Goal: Task Accomplishment & Management: Complete application form

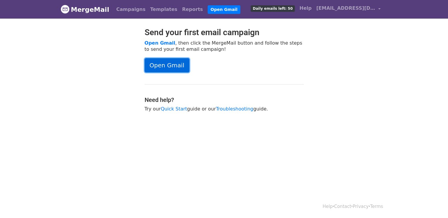
click at [163, 64] on link "Open Gmail" at bounding box center [167, 65] width 45 height 14
click at [174, 65] on link "Open Gmail" at bounding box center [167, 65] width 45 height 14
click at [282, 9] on span "Daily emails left: 50" at bounding box center [273, 8] width 44 height 6
click at [274, 129] on body "MergeMail Campaigns Templates Reports Open Gmail Daily emails left: 50 Help nma…" at bounding box center [224, 70] width 448 height 141
click at [244, 204] on div "Help · Contact · Privacy · Terms" at bounding box center [224, 206] width 336 height 24
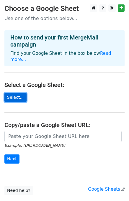
click at [12, 94] on link "Select..." at bounding box center [15, 97] width 22 height 9
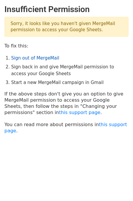
click at [44, 57] on link "Sign out of MergeMail" at bounding box center [35, 57] width 48 height 5
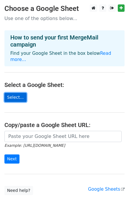
click at [14, 93] on link "Select..." at bounding box center [15, 97] width 22 height 9
click at [17, 93] on link "Select..." at bounding box center [15, 97] width 22 height 9
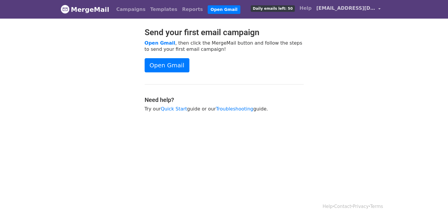
click at [349, 9] on span "[EMAIL_ADDRESS][DOMAIN_NAME]" at bounding box center [346, 8] width 59 height 7
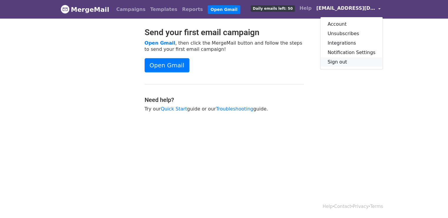
click at [344, 62] on link "Sign out" at bounding box center [352, 61] width 62 height 9
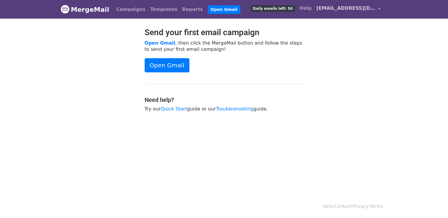
click at [351, 12] on link "[EMAIL_ADDRESS][DOMAIN_NAME]" at bounding box center [348, 9] width 69 height 14
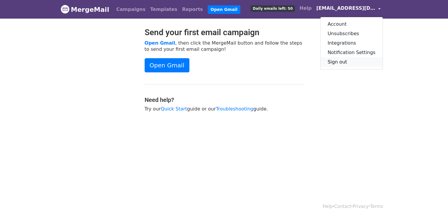
click at [343, 62] on link "Sign out" at bounding box center [352, 61] width 62 height 9
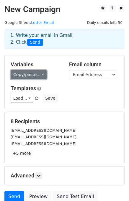
click at [38, 75] on link "Copy/paste..." at bounding box center [29, 74] width 36 height 9
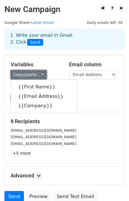
click at [38, 75] on link "Copy/paste..." at bounding box center [29, 74] width 36 height 9
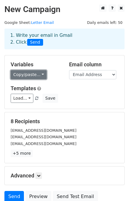
click at [38, 75] on link "Copy/paste..." at bounding box center [29, 74] width 36 height 9
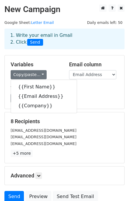
click at [51, 68] on h5 "Variables" at bounding box center [36, 64] width 50 height 6
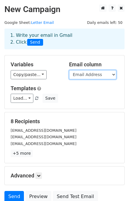
click at [80, 76] on select "First Name Email Address Company" at bounding box center [92, 74] width 47 height 9
click at [69, 70] on select "First Name Email Address Company" at bounding box center [92, 74] width 47 height 9
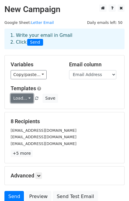
click at [18, 97] on link "Load..." at bounding box center [22, 98] width 23 height 9
click at [70, 98] on div "Load... No templates saved Save" at bounding box center [64, 98] width 116 height 9
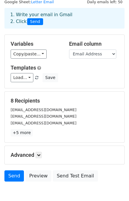
scroll to position [15, 0]
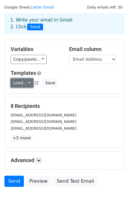
click at [21, 82] on link "Load..." at bounding box center [22, 82] width 23 height 9
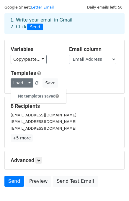
click at [37, 95] on h6 "No templates saved" at bounding box center [38, 96] width 55 height 10
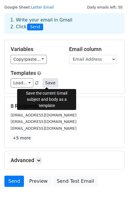
click at [45, 85] on button "Save" at bounding box center [49, 82] width 15 height 9
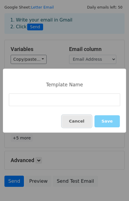
click at [80, 119] on button "Cancel" at bounding box center [76, 121] width 29 height 12
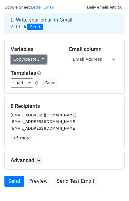
click at [37, 60] on link "Copy/paste..." at bounding box center [29, 59] width 36 height 9
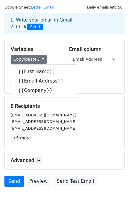
click at [83, 79] on div "Load... No templates saved Save" at bounding box center [64, 82] width 116 height 9
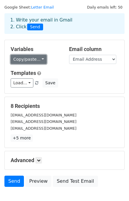
click at [36, 58] on link "Copy/paste..." at bounding box center [29, 59] width 36 height 9
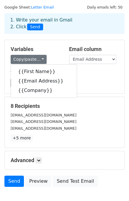
click at [97, 79] on div "Load... No templates saved Save" at bounding box center [64, 82] width 116 height 9
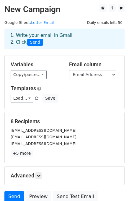
scroll to position [51, 0]
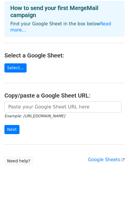
scroll to position [34, 0]
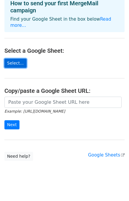
click at [19, 60] on link "Select..." at bounding box center [15, 63] width 22 height 9
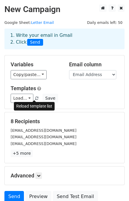
click at [36, 96] on link at bounding box center [36, 98] width 5 height 4
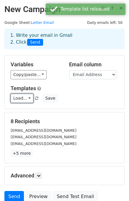
click at [21, 101] on link "Load..." at bounding box center [22, 98] width 23 height 9
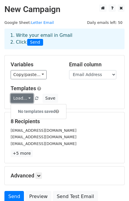
click at [21, 101] on link "Load..." at bounding box center [22, 98] width 23 height 9
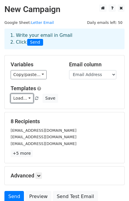
scroll to position [51, 0]
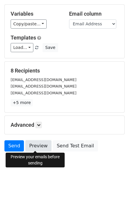
click at [33, 143] on link "Preview" at bounding box center [38, 145] width 26 height 11
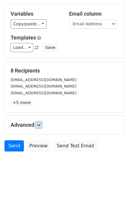
click at [40, 124] on icon at bounding box center [39, 125] width 4 height 4
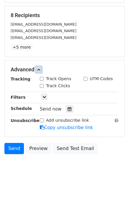
scroll to position [108, 0]
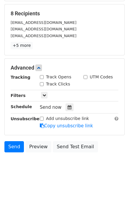
click at [42, 77] on input "Track Opens" at bounding box center [42, 77] width 4 height 4
checkbox input "true"
click at [44, 83] on div "Track Clicks" at bounding box center [55, 84] width 30 height 6
click at [41, 83] on input "Track Clicks" at bounding box center [42, 84] width 4 height 4
checkbox input "true"
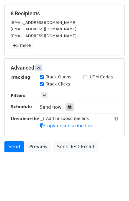
click at [68, 108] on icon at bounding box center [70, 107] width 4 height 4
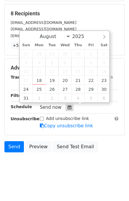
click at [68, 108] on icon at bounding box center [70, 107] width 4 height 4
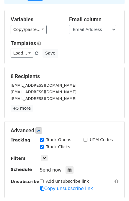
scroll to position [0, 0]
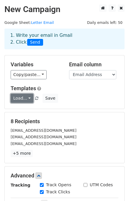
click at [26, 99] on link "Load..." at bounding box center [22, 98] width 23 height 9
click at [34, 109] on h6 "No templates saved" at bounding box center [38, 112] width 55 height 10
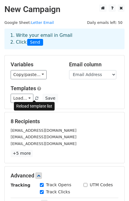
click at [35, 97] on span at bounding box center [36, 99] width 3 height 4
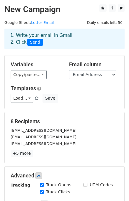
click at [35, 97] on span at bounding box center [36, 99] width 3 height 4
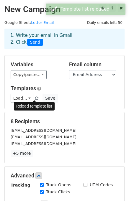
click at [35, 97] on span at bounding box center [36, 99] width 3 height 4
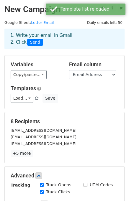
click at [35, 97] on span at bounding box center [36, 99] width 3 height 4
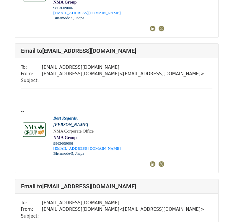
scroll to position [145, 0]
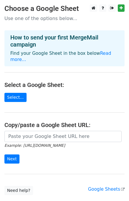
scroll to position [34, 0]
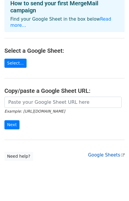
click at [111, 152] on link "Google Sheets" at bounding box center [106, 154] width 37 height 5
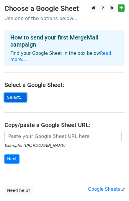
click at [14, 93] on link "Select..." at bounding box center [15, 97] width 22 height 9
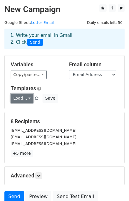
click at [18, 97] on link "Load..." at bounding box center [22, 98] width 23 height 9
click at [58, 97] on div "Load... No templates saved Save" at bounding box center [64, 98] width 116 height 9
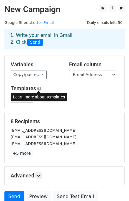
click at [39, 87] on span at bounding box center [39, 88] width 4 height 4
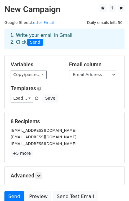
click at [66, 20] on main "New Campaign Daily emails left: 50 Google Sheet: Letter Email 1. Write your ema…" at bounding box center [64, 104] width 129 height 201
click at [25, 95] on link "Load..." at bounding box center [22, 98] width 23 height 9
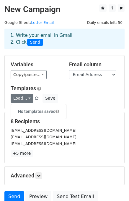
click at [79, 97] on div "Load... No templates saved Save" at bounding box center [64, 98] width 116 height 9
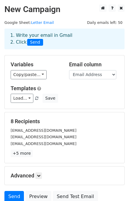
scroll to position [51, 0]
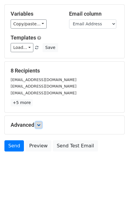
click at [39, 125] on icon at bounding box center [39, 125] width 4 height 4
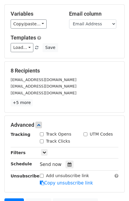
click at [42, 134] on input "Track Opens" at bounding box center [42, 134] width 4 height 4
checkbox input "true"
click at [42, 140] on input "Track Clicks" at bounding box center [42, 141] width 4 height 4
checkbox input "true"
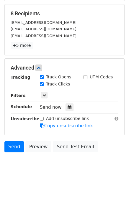
scroll to position [0, 0]
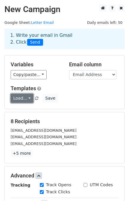
click at [28, 96] on link "Load..." at bounding box center [22, 98] width 23 height 9
click at [60, 88] on h5 "Templates" at bounding box center [65, 88] width 108 height 6
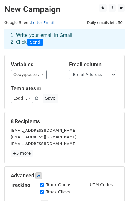
click at [34, 22] on link "Letter Email" at bounding box center [42, 22] width 23 height 4
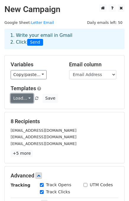
click at [26, 101] on link "Load..." at bounding box center [22, 98] width 23 height 9
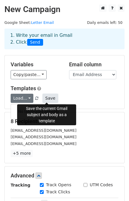
click at [46, 98] on button "Save" at bounding box center [49, 98] width 15 height 9
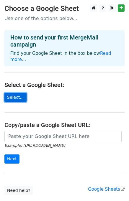
click at [13, 93] on link "Select..." at bounding box center [15, 97] width 22 height 9
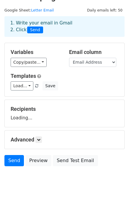
scroll to position [13, 0]
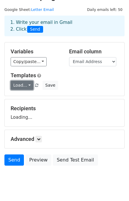
click at [26, 84] on link "Load..." at bounding box center [22, 85] width 23 height 9
click at [58, 80] on div "Templates Load... No templates saved Save" at bounding box center [64, 81] width 116 height 18
click at [24, 86] on link "Load..." at bounding box center [22, 85] width 23 height 9
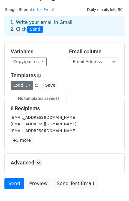
click at [55, 80] on div "Templates Load... No templates saved Save" at bounding box center [64, 81] width 116 height 18
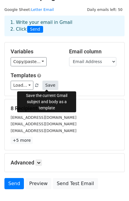
click at [47, 85] on button "Save" at bounding box center [49, 85] width 15 height 9
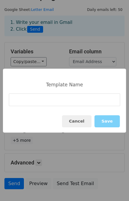
click at [52, 100] on input at bounding box center [64, 99] width 111 height 13
click at [82, 121] on button "Cancel" at bounding box center [76, 121] width 29 height 12
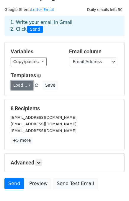
click at [26, 84] on link "Load..." at bounding box center [22, 85] width 23 height 9
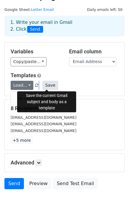
drag, startPoint x: 47, startPoint y: 97, endPoint x: 45, endPoint y: 86, distance: 12.1
click at [45, 86] on div "Load... No templates saved Save" at bounding box center [64, 85] width 116 height 9
click at [45, 86] on button "Save" at bounding box center [49, 85] width 15 height 9
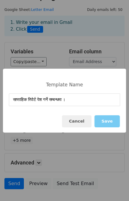
type input "साप्ताहिक रिपोर्ट पेश गर्ने सम्बन्धमा ।"
click at [110, 121] on button "Save" at bounding box center [106, 121] width 25 height 12
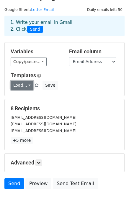
click at [23, 84] on link "Load..." at bounding box center [22, 85] width 23 height 9
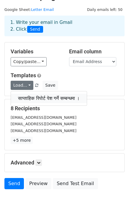
click at [37, 94] on link "साप्ताहिक रिपोर्ट पेश गर्ने सम्बन्धमा ।" at bounding box center [49, 98] width 76 height 9
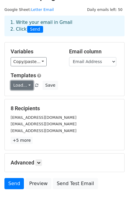
click at [23, 86] on link "Load..." at bounding box center [22, 85] width 23 height 9
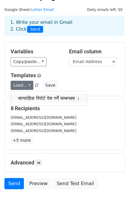
click at [39, 97] on link "साप्ताहिक रिपोर्ट पेश गर्ने सम्बन्धमा ।" at bounding box center [49, 98] width 76 height 9
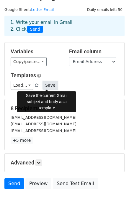
click at [45, 87] on button "Save" at bounding box center [49, 85] width 15 height 9
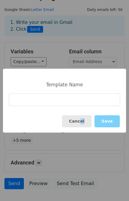
drag, startPoint x: 88, startPoint y: 129, endPoint x: 83, endPoint y: 122, distance: 8.3
click at [83, 122] on div "Cancel Save" at bounding box center [64, 121] width 123 height 23
click at [83, 122] on button "Cancel" at bounding box center [76, 121] width 29 height 12
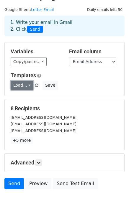
click at [19, 86] on link "Load..." at bounding box center [22, 85] width 23 height 9
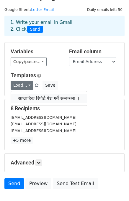
click at [32, 96] on link "साप्ताहिक रिपोर्ट पेश गर्ने सम्बन्धमा ।" at bounding box center [49, 98] width 76 height 9
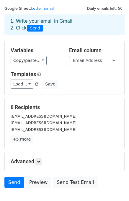
scroll to position [12, 0]
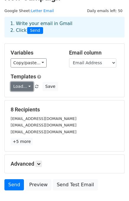
click at [25, 86] on link "Load..." at bounding box center [22, 86] width 23 height 9
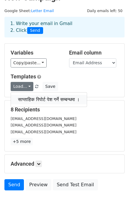
click at [34, 99] on link "साप्ताहिक रिपोर्ट पेश गर्ने सम्बन्धमा ।" at bounding box center [49, 99] width 76 height 9
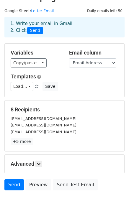
click at [31, 88] on span "Load... साप्ताहिक रिपोर्ट पेश गर्ने सम्बन्धमा ।" at bounding box center [25, 86] width 29 height 5
click at [25, 87] on link "Load..." at bounding box center [22, 86] width 23 height 9
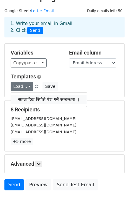
click at [39, 102] on link "साप्ताहिक रिपोर्ट पेश गर्ने सम्बन्धमा ।" at bounding box center [49, 99] width 76 height 9
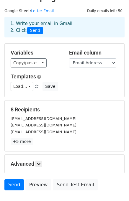
scroll to position [0, 0]
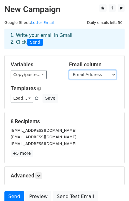
click at [86, 72] on select "First Name Email Address Company Filter Rows to Merge" at bounding box center [92, 74] width 47 height 9
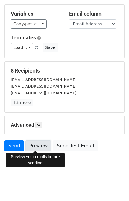
click at [34, 147] on link "Preview" at bounding box center [38, 145] width 26 height 11
click at [36, 148] on link "Preview" at bounding box center [38, 145] width 26 height 11
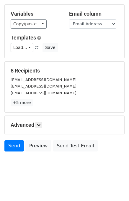
click at [63, 103] on p "+5 more" at bounding box center [65, 102] width 108 height 7
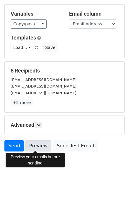
click at [45, 147] on link "Preview" at bounding box center [38, 145] width 26 height 11
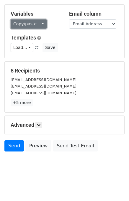
click at [23, 24] on link "Copy/paste..." at bounding box center [29, 23] width 36 height 9
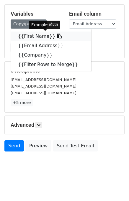
click at [40, 37] on link "{{First Name}}" at bounding box center [51, 36] width 80 height 9
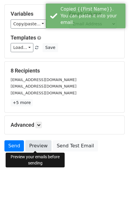
click at [37, 145] on link "Preview" at bounding box center [38, 145] width 26 height 11
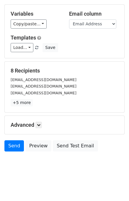
click at [74, 92] on div "[EMAIL_ADDRESS][DOMAIN_NAME]" at bounding box center [64, 93] width 116 height 7
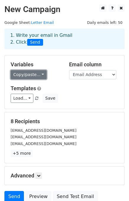
click at [29, 74] on link "Copy/paste..." at bounding box center [29, 74] width 36 height 9
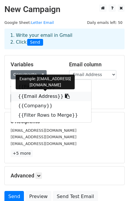
click at [32, 95] on link "{{Email Address}}" at bounding box center [51, 96] width 80 height 9
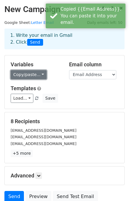
click at [32, 77] on link "Copy/paste..." at bounding box center [29, 74] width 36 height 9
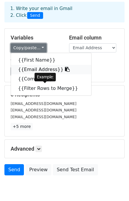
scroll to position [27, 0]
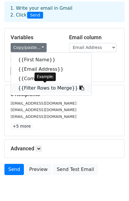
click at [34, 87] on link "{{Filter Rows to Merge}}" at bounding box center [51, 87] width 80 height 9
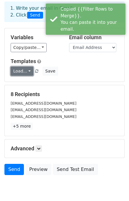
click at [25, 71] on link "Load..." at bounding box center [22, 71] width 23 height 9
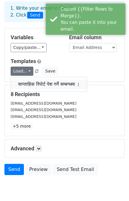
click at [41, 83] on link "साप्ताहिक रिपोर्ट पेश गर्ने सम्बन्धमा ।" at bounding box center [49, 84] width 76 height 9
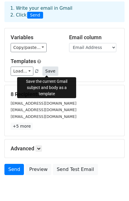
click at [42, 70] on button "Save" at bounding box center [49, 71] width 15 height 9
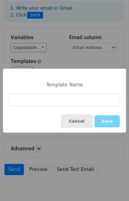
click at [83, 117] on button "Cancel" at bounding box center [76, 121] width 29 height 12
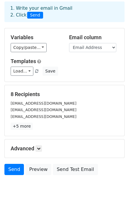
click at [35, 70] on span at bounding box center [36, 72] width 3 height 4
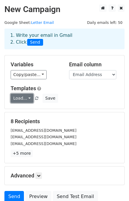
click at [27, 96] on link "Load..." at bounding box center [22, 98] width 23 height 9
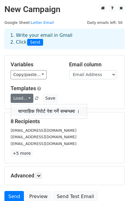
click at [44, 112] on link "साप्ताहिक रिपोर्ट पेश गर्ने सम्बन्धमा ।" at bounding box center [49, 111] width 76 height 9
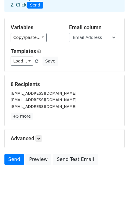
scroll to position [51, 0]
